Goal: Task Accomplishment & Management: Manage account settings

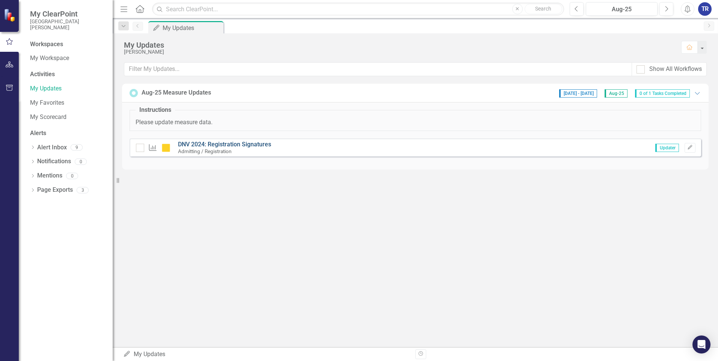
click at [237, 142] on link "DNV 2024: Registration Signatures" at bounding box center [224, 144] width 93 height 7
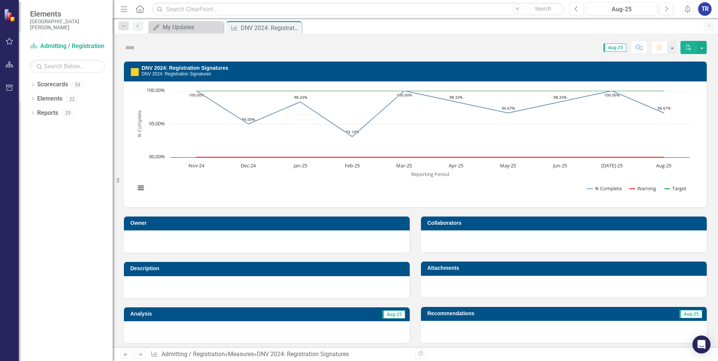
click at [0, 0] on icon at bounding box center [0, 0] width 0 height 0
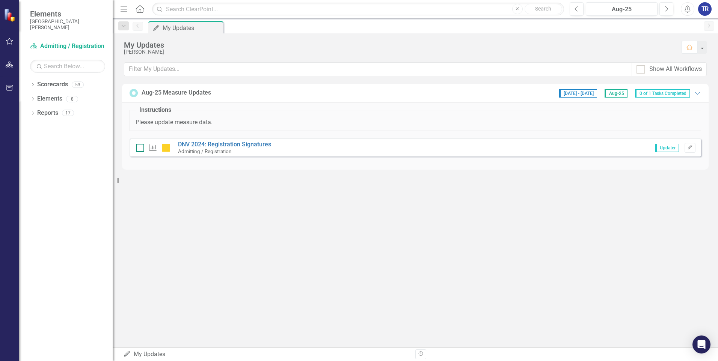
click at [140, 149] on div at bounding box center [140, 148] width 8 height 8
click at [140, 149] on input "checkbox" at bounding box center [138, 146] width 5 height 5
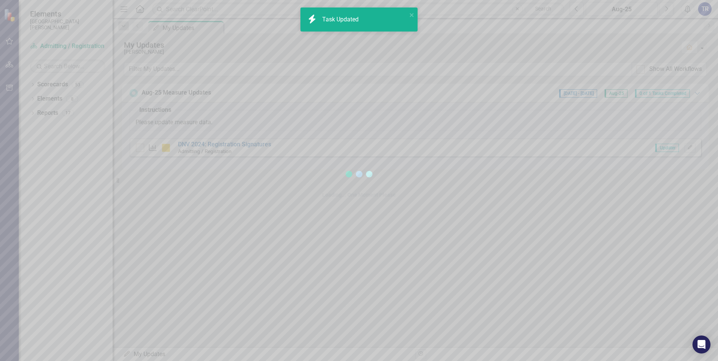
checkbox input "true"
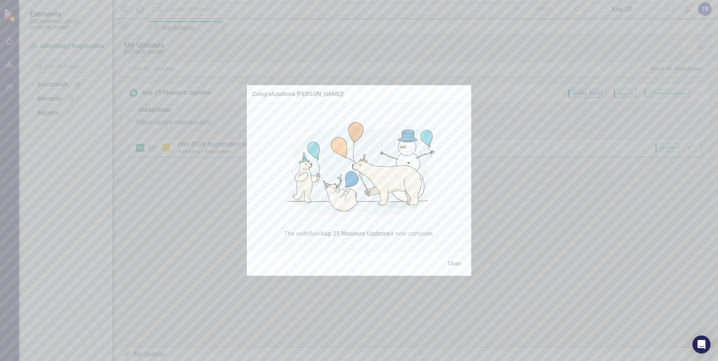
click at [450, 265] on button "Close" at bounding box center [454, 263] width 23 height 13
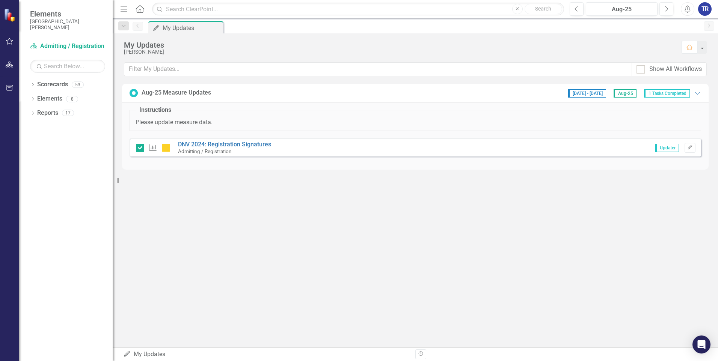
click at [701, 9] on div "TR" at bounding box center [705, 9] width 14 height 14
click at [674, 95] on link "Logout Log Out" at bounding box center [681, 95] width 59 height 14
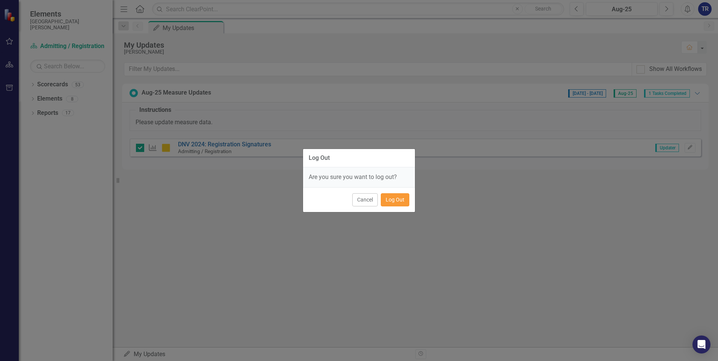
click at [406, 201] on button "Log Out" at bounding box center [395, 199] width 29 height 13
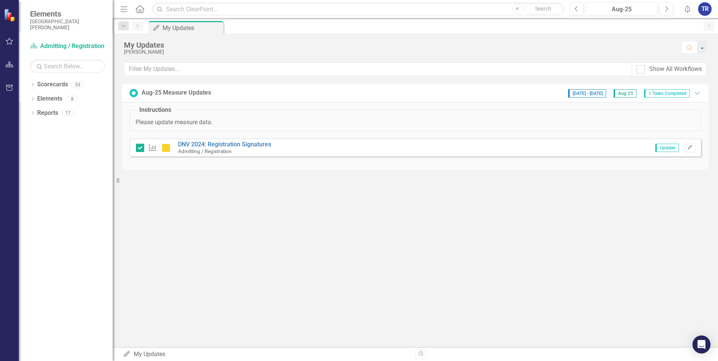
click at [401, 199] on div "Elements [GEOGRAPHIC_DATA][PERSON_NAME] Scorecard Admitting / Registration Sear…" at bounding box center [359, 180] width 718 height 361
